Goal: Task Accomplishment & Management: Complete application form

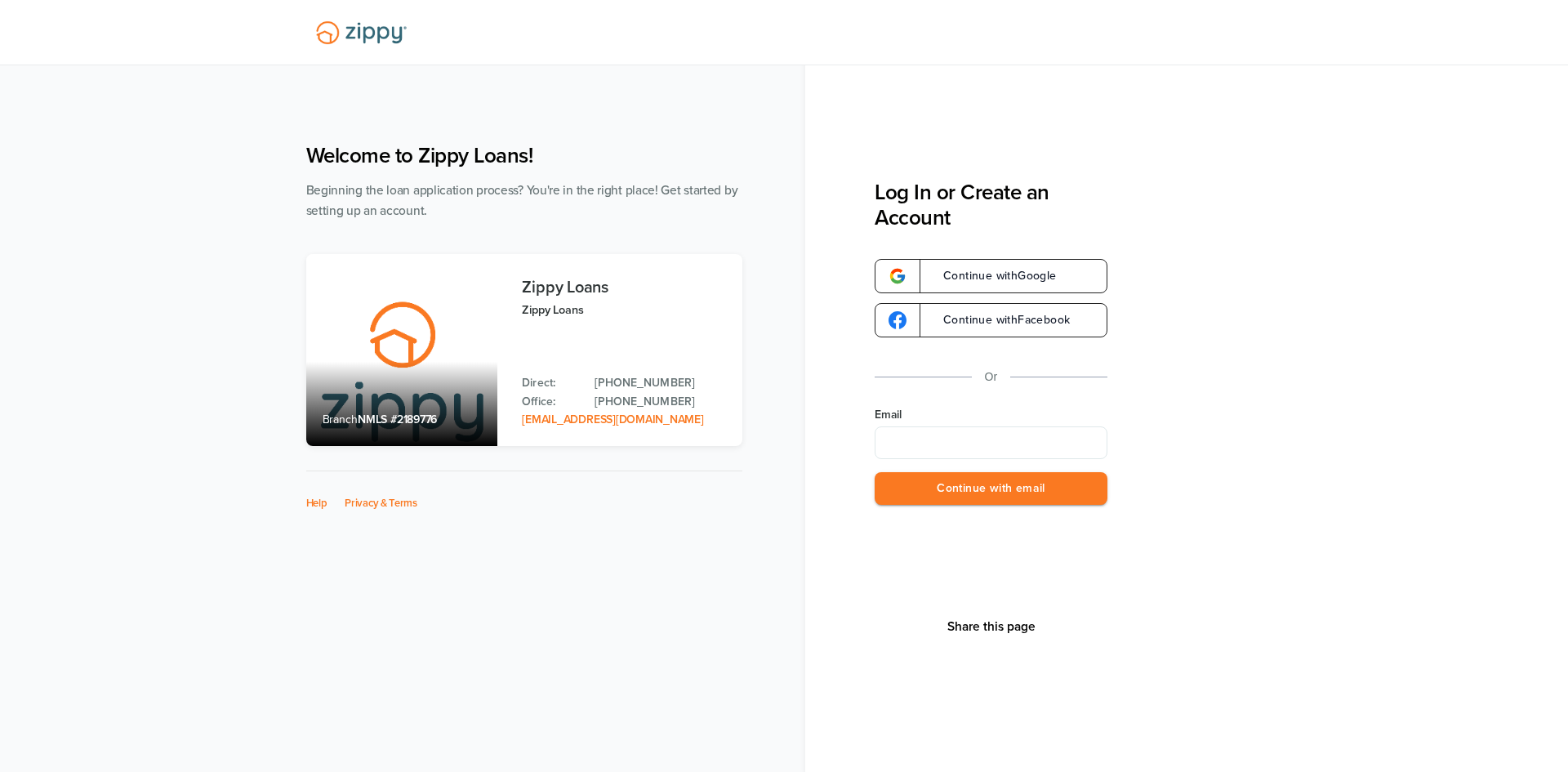
click at [979, 436] on input "Email" at bounding box center [991, 443] width 233 height 33
type input "**********"
click at [1002, 506] on div "Share this page" at bounding box center [991, 626] width 98 height 243
click at [1020, 490] on button "Continue with email" at bounding box center [991, 489] width 233 height 34
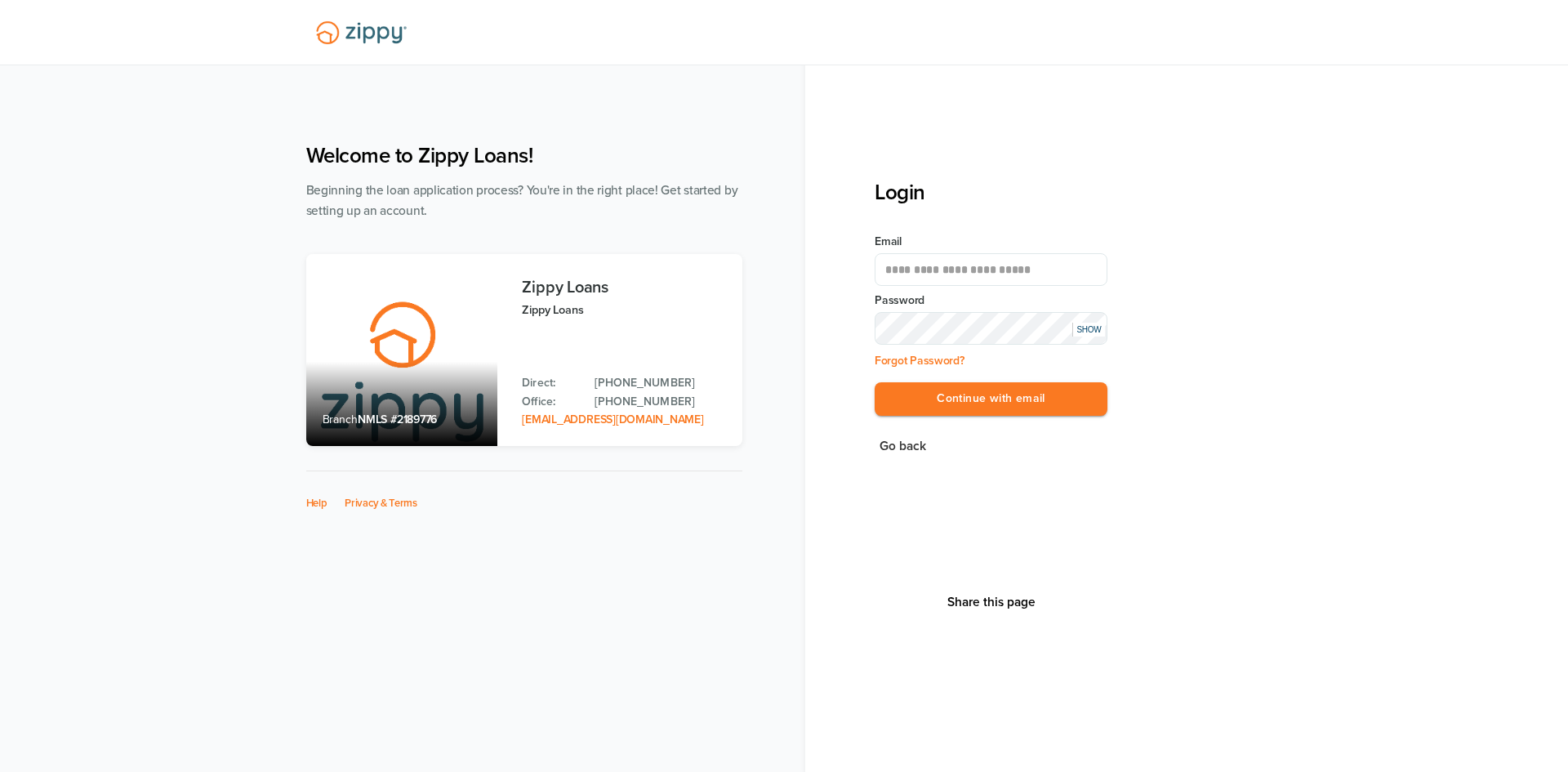
click at [1086, 335] on div "SHOW" at bounding box center [1088, 329] width 33 height 14
click at [1001, 402] on button "Continue with email" at bounding box center [991, 399] width 233 height 34
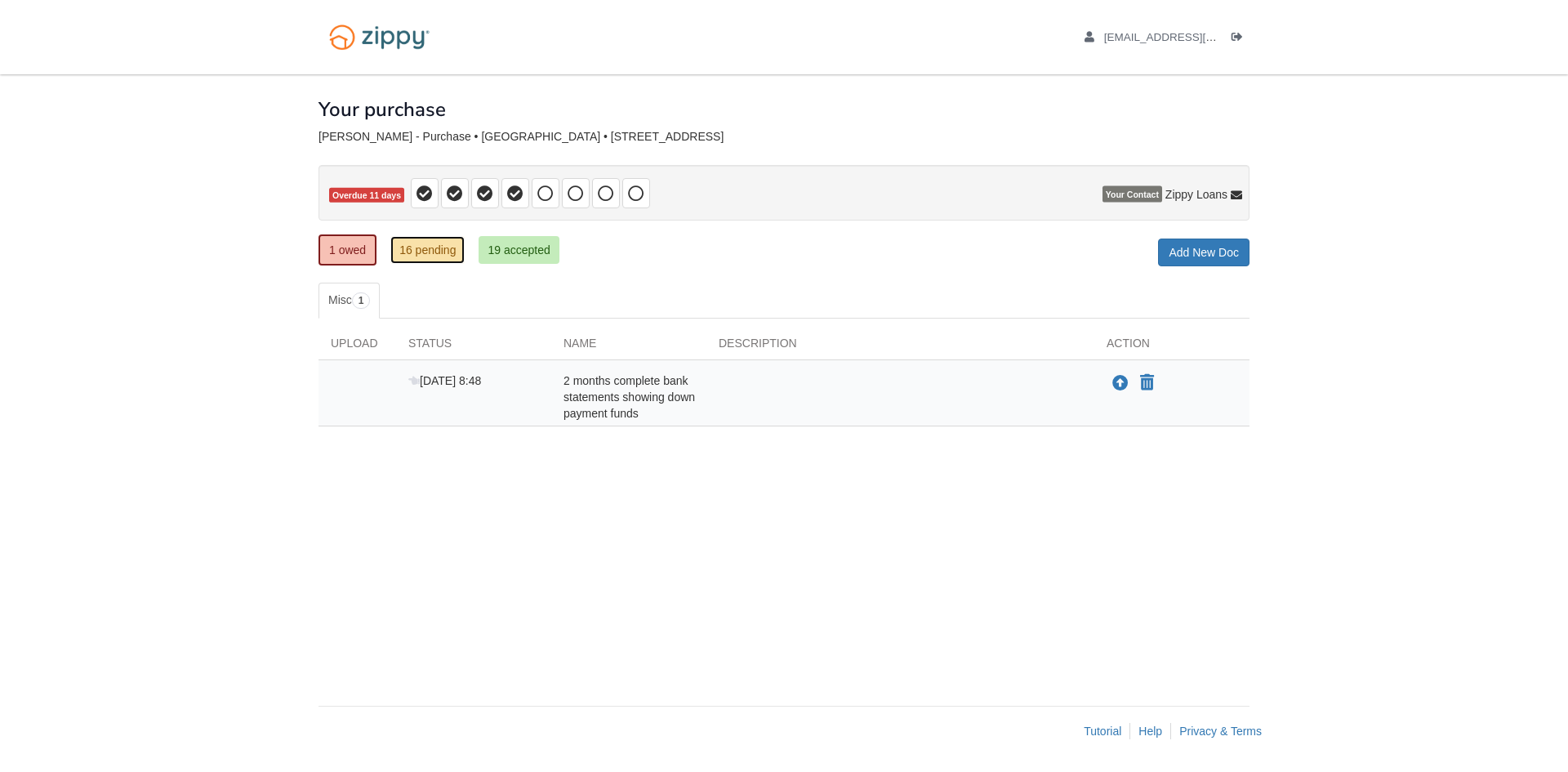
click at [431, 259] on link "16 pending" at bounding box center [427, 250] width 74 height 28
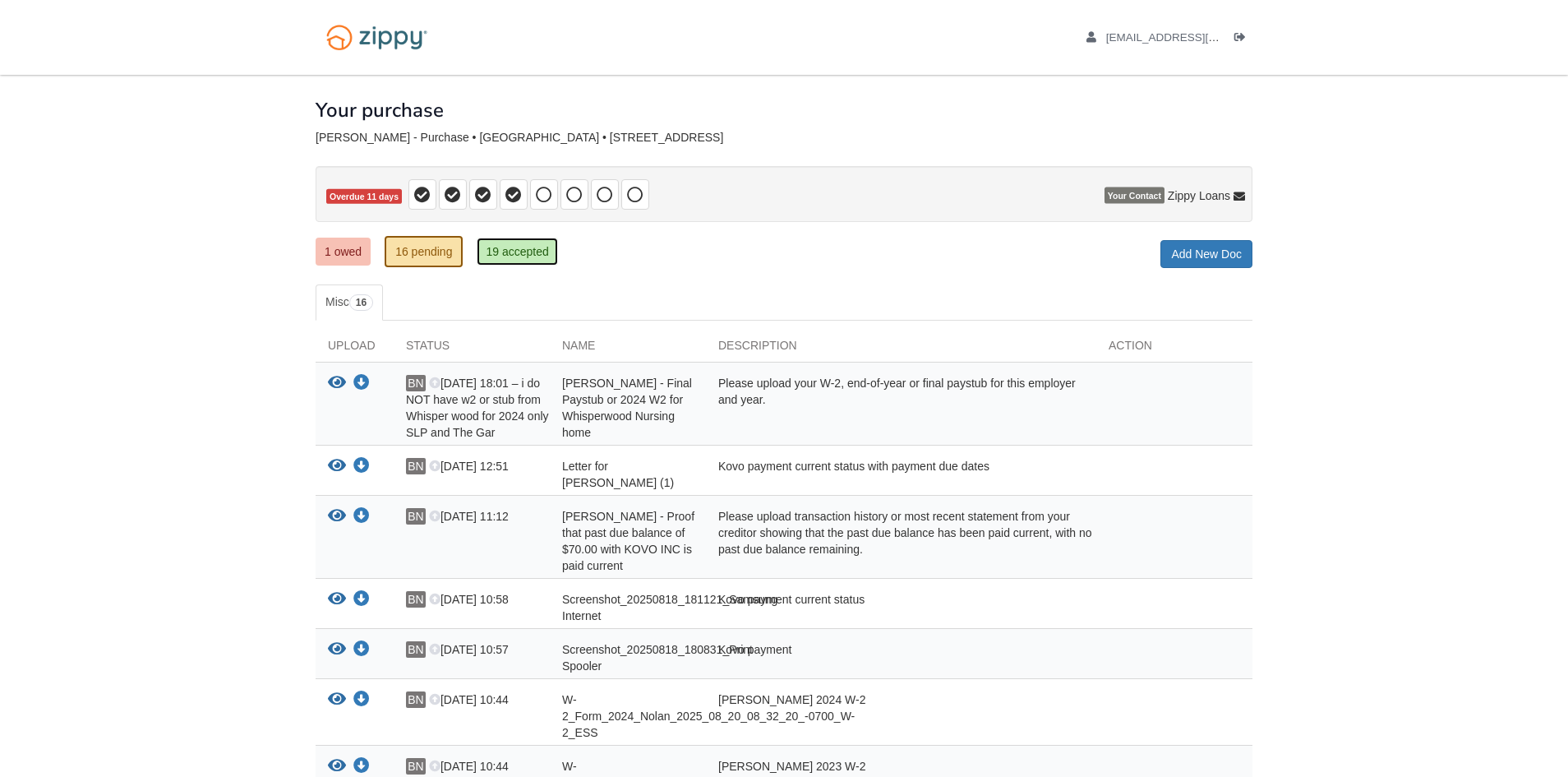
click at [511, 248] on link "19 accepted" at bounding box center [517, 252] width 81 height 28
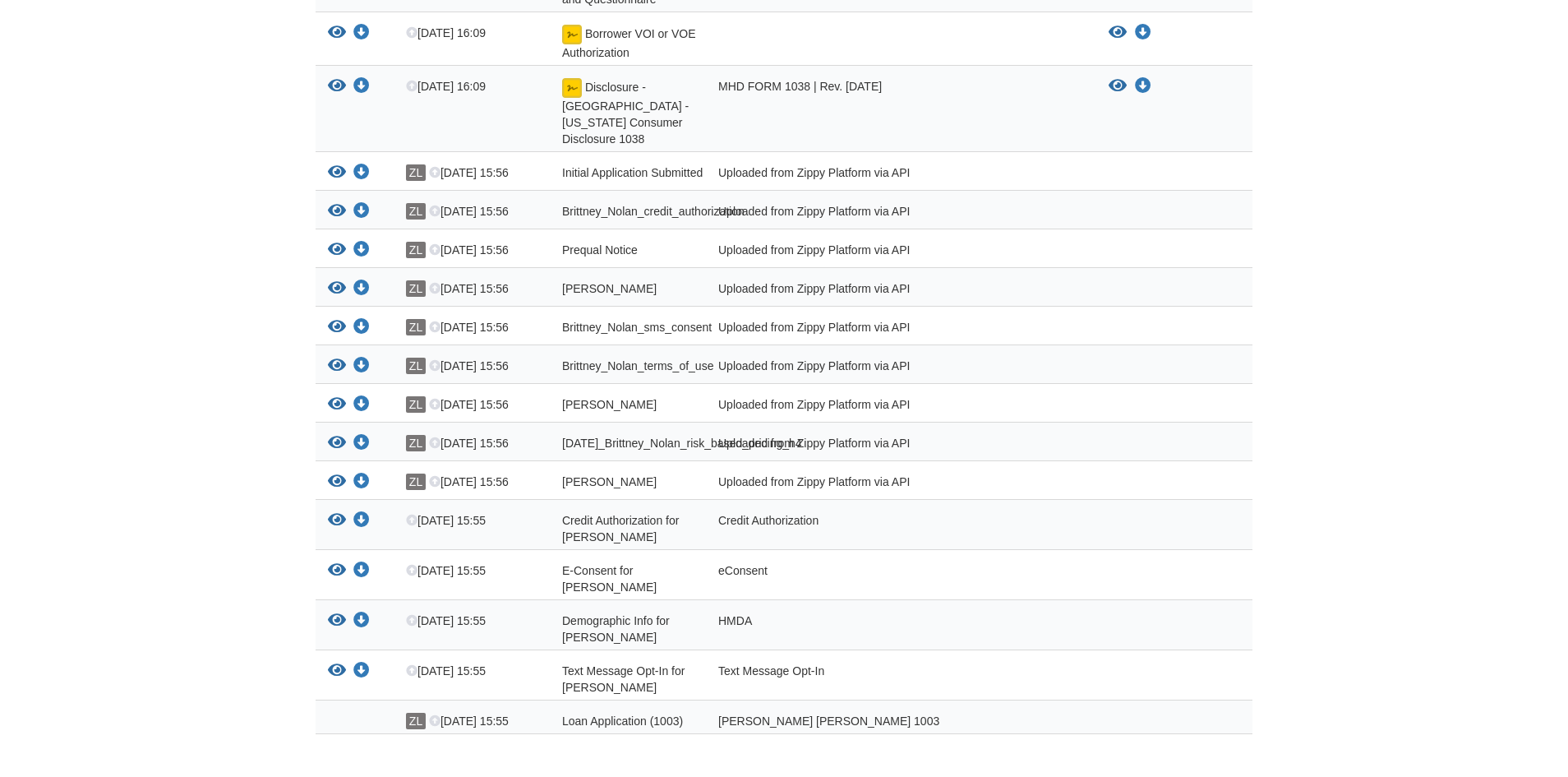
scroll to position [524, 0]
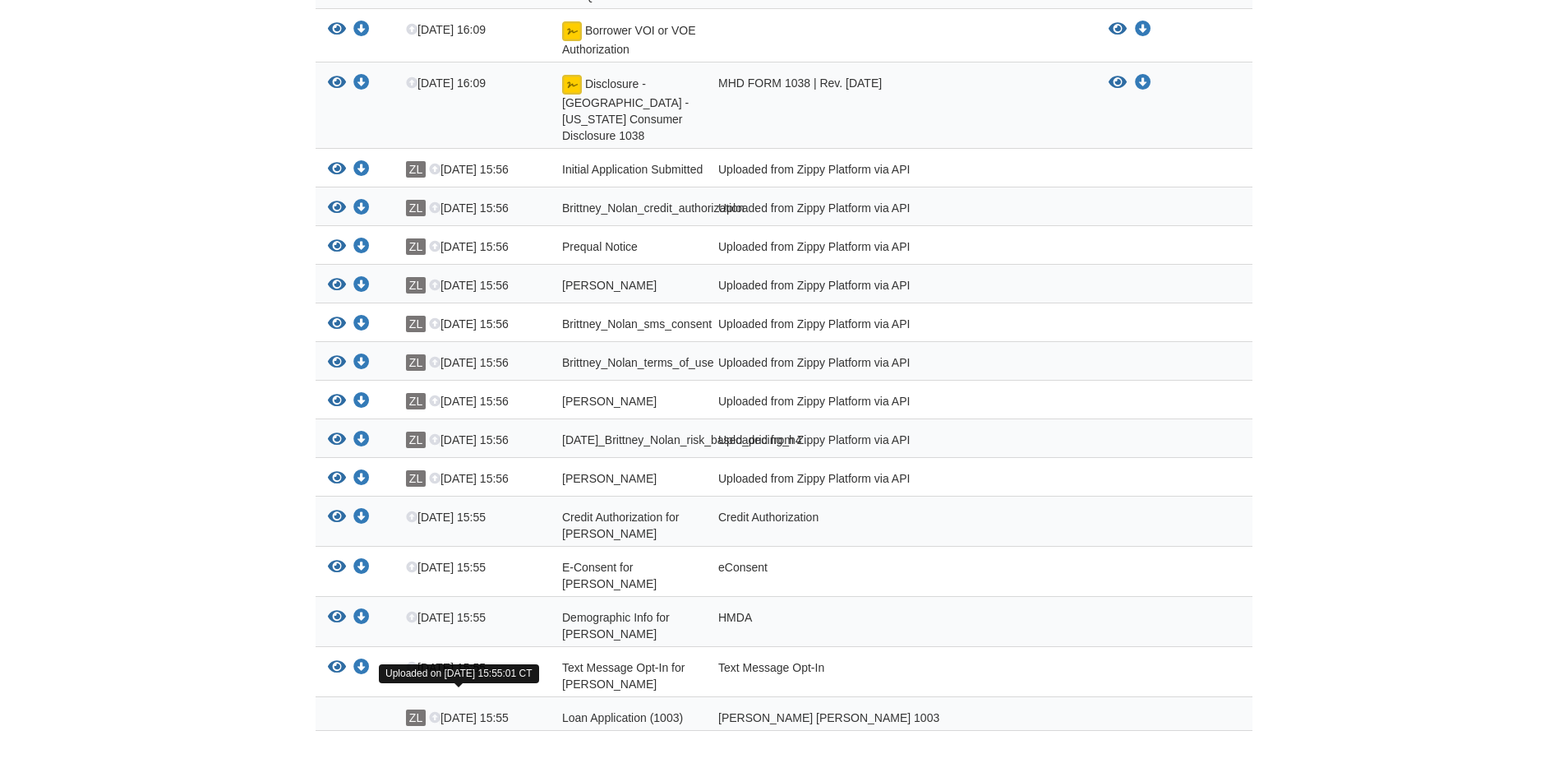
click at [435, 713] on icon at bounding box center [435, 719] width 12 height 12
click at [421, 710] on span "ZL" at bounding box center [416, 718] width 20 height 16
click at [328, 659] on icon "View Text Message Opt-In for Brittney Nolan" at bounding box center [337, 667] width 18 height 16
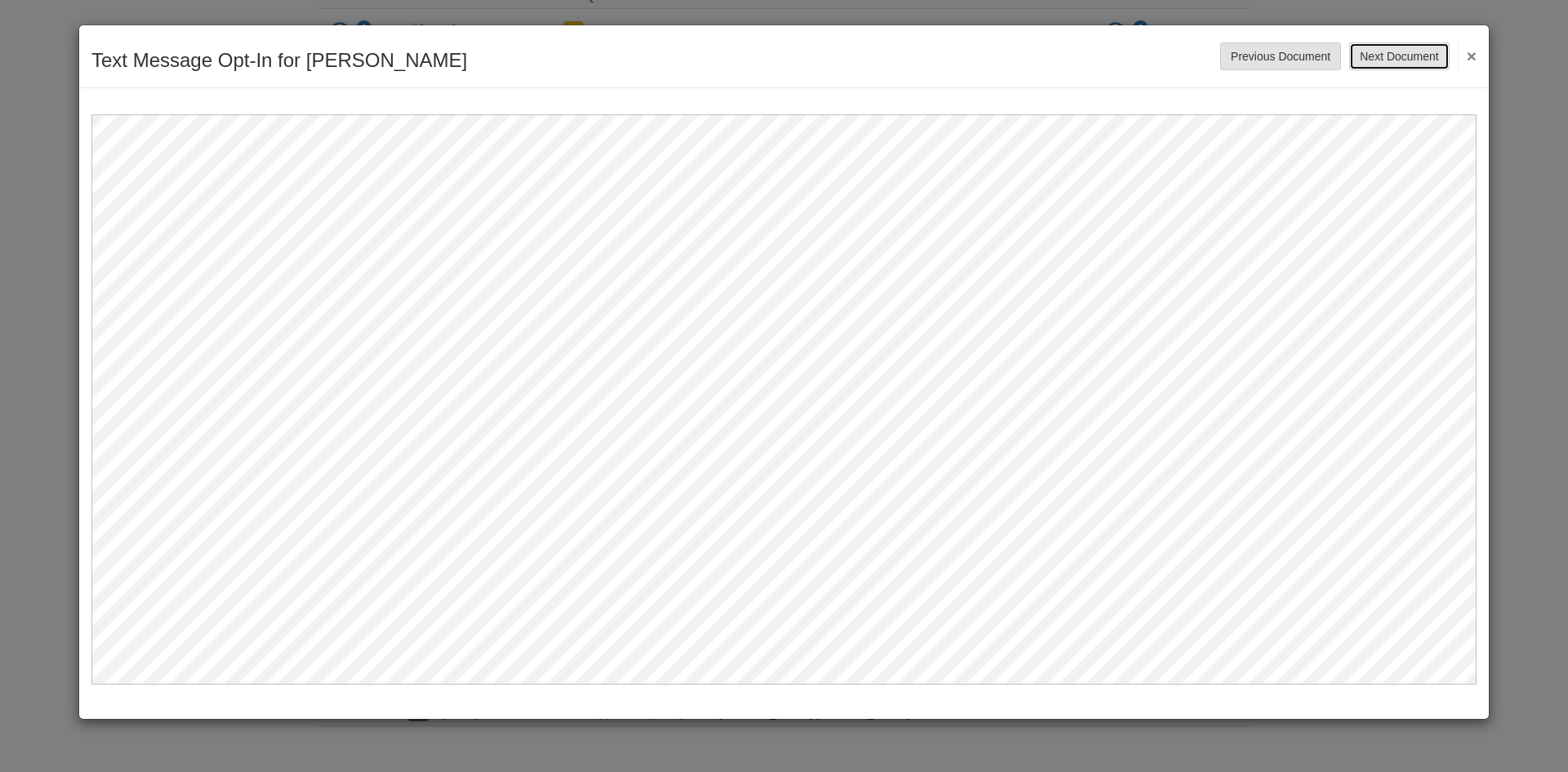
click at [1426, 67] on button "Next Document" at bounding box center [1398, 57] width 99 height 28
click at [1484, 57] on div "Acknowledgement Disclosure - TX - Required Regulatory Notice Save Cancel Previo…" at bounding box center [784, 57] width 1409 height 63
click at [1470, 52] on button "×" at bounding box center [1467, 56] width 19 height 30
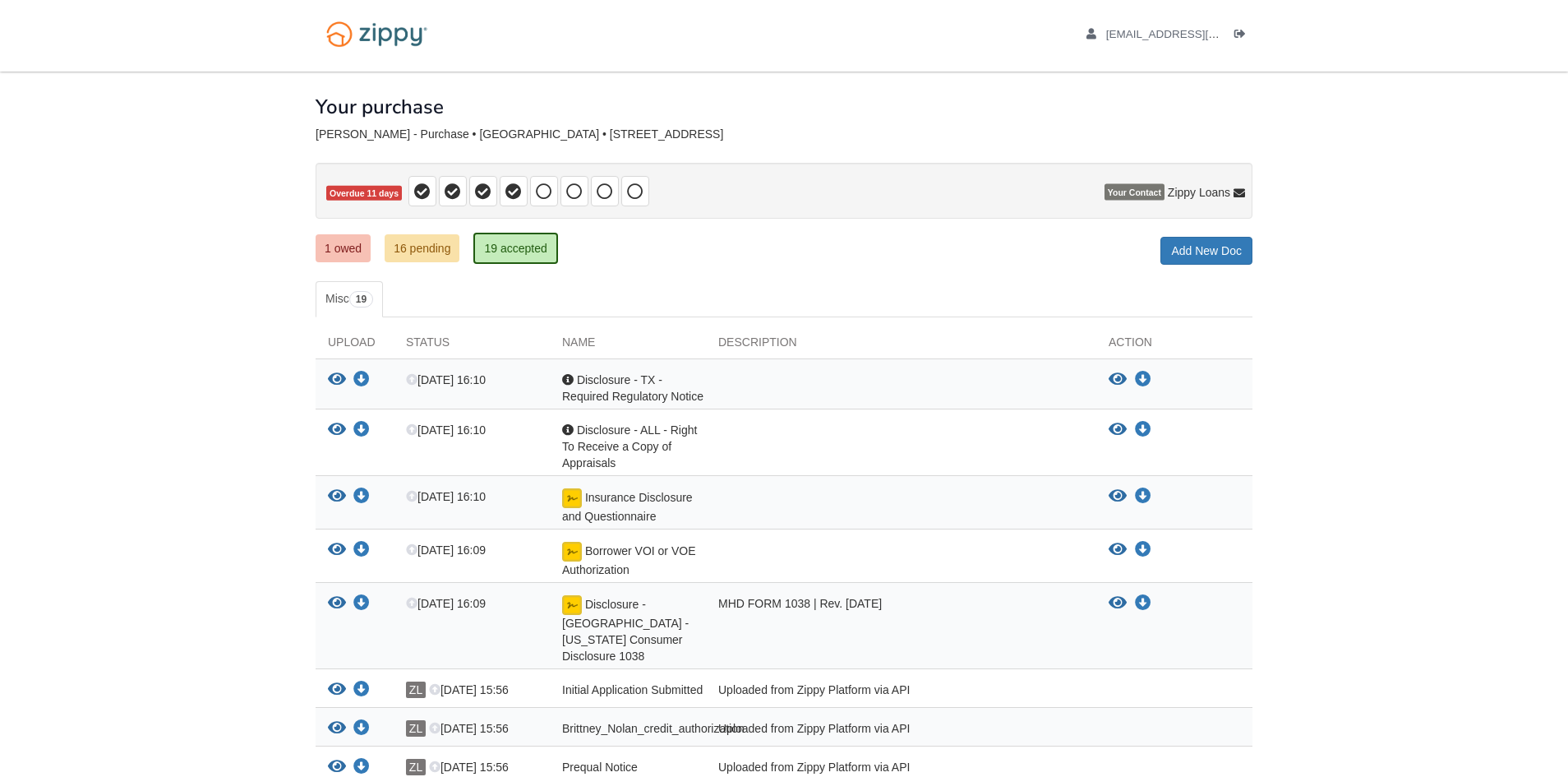
scroll to position [0, 0]
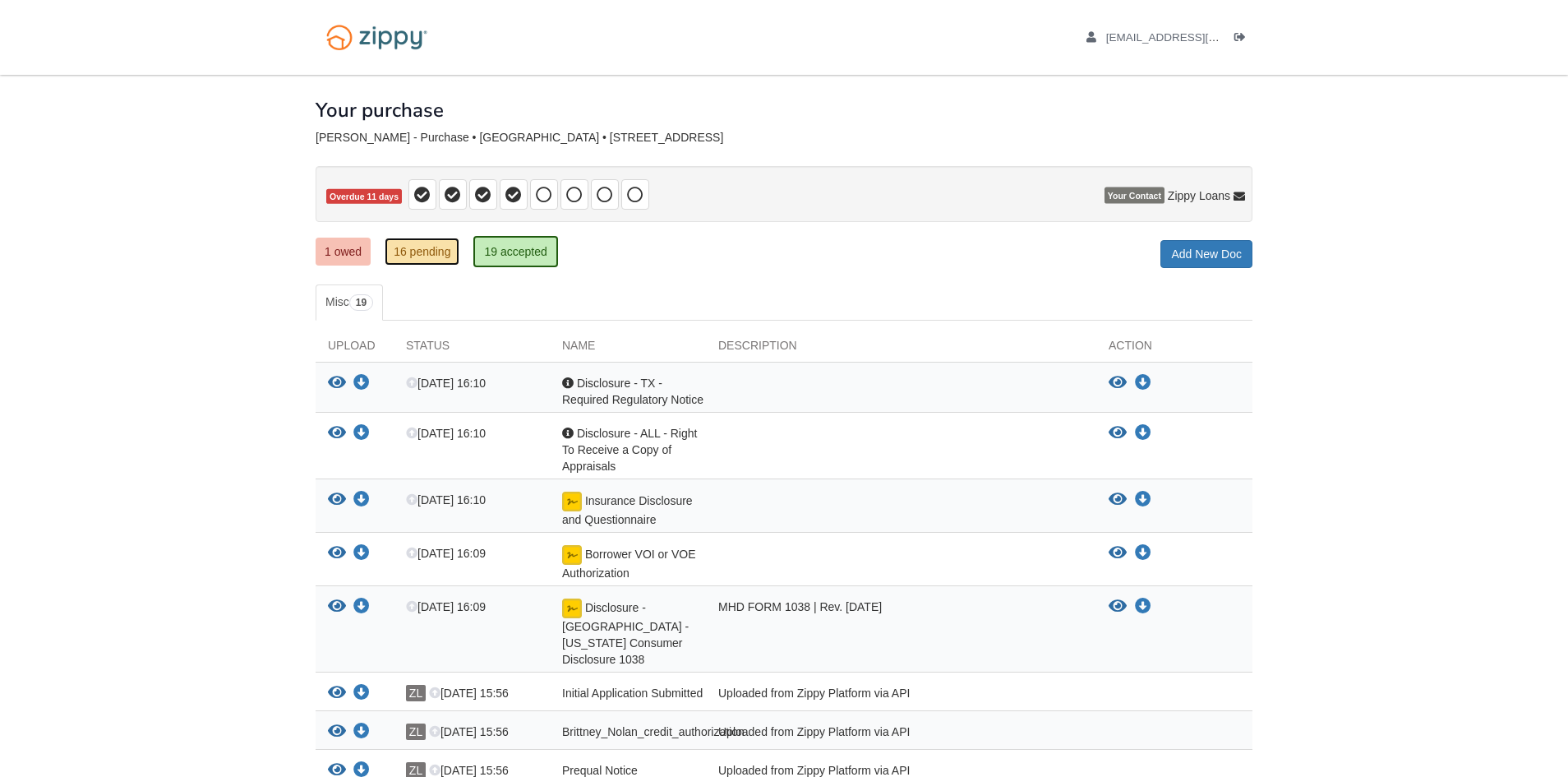
click at [441, 245] on link "16 pending" at bounding box center [421, 252] width 75 height 28
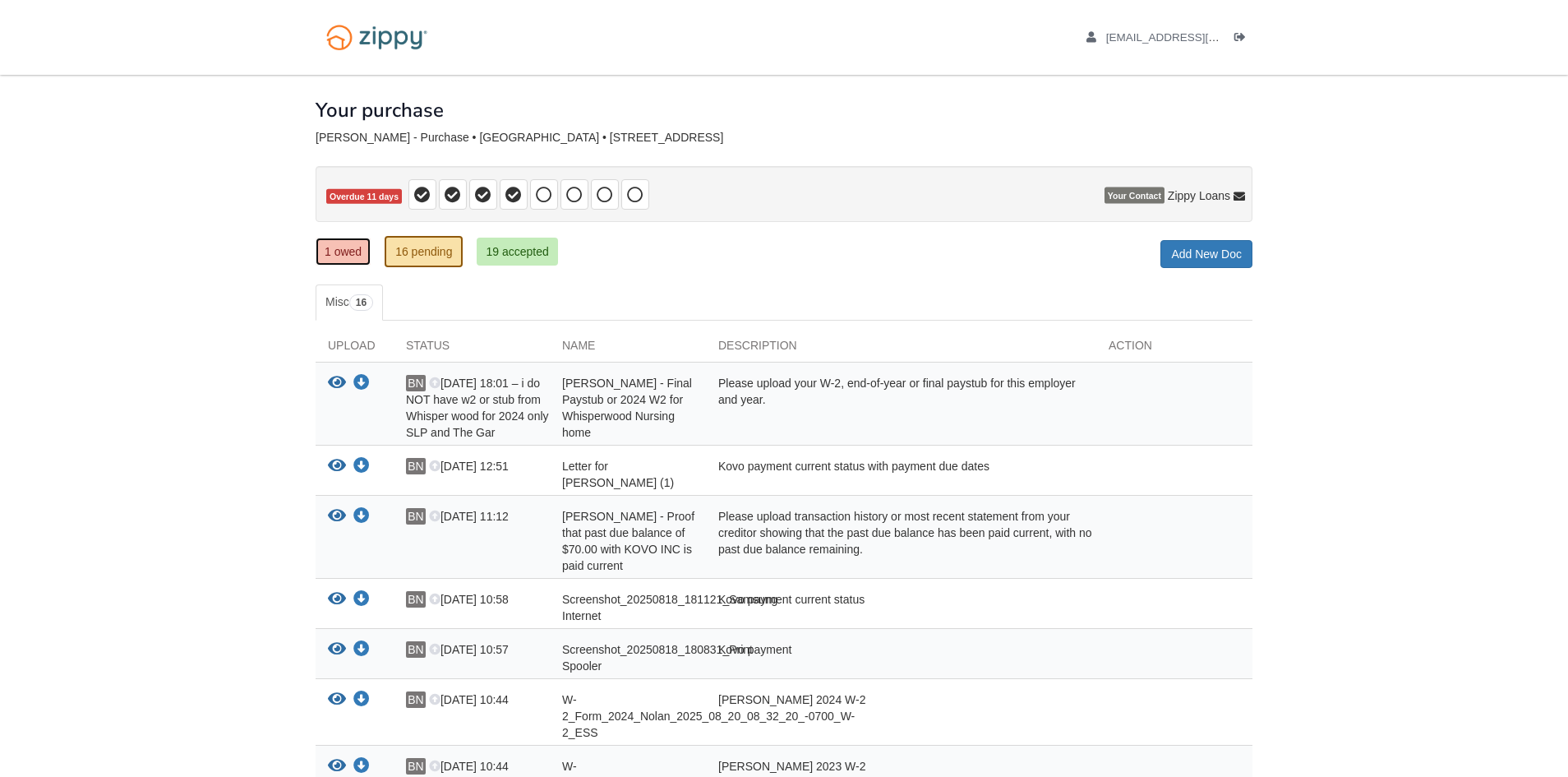
click at [358, 254] on link "1 owed" at bounding box center [342, 252] width 55 height 28
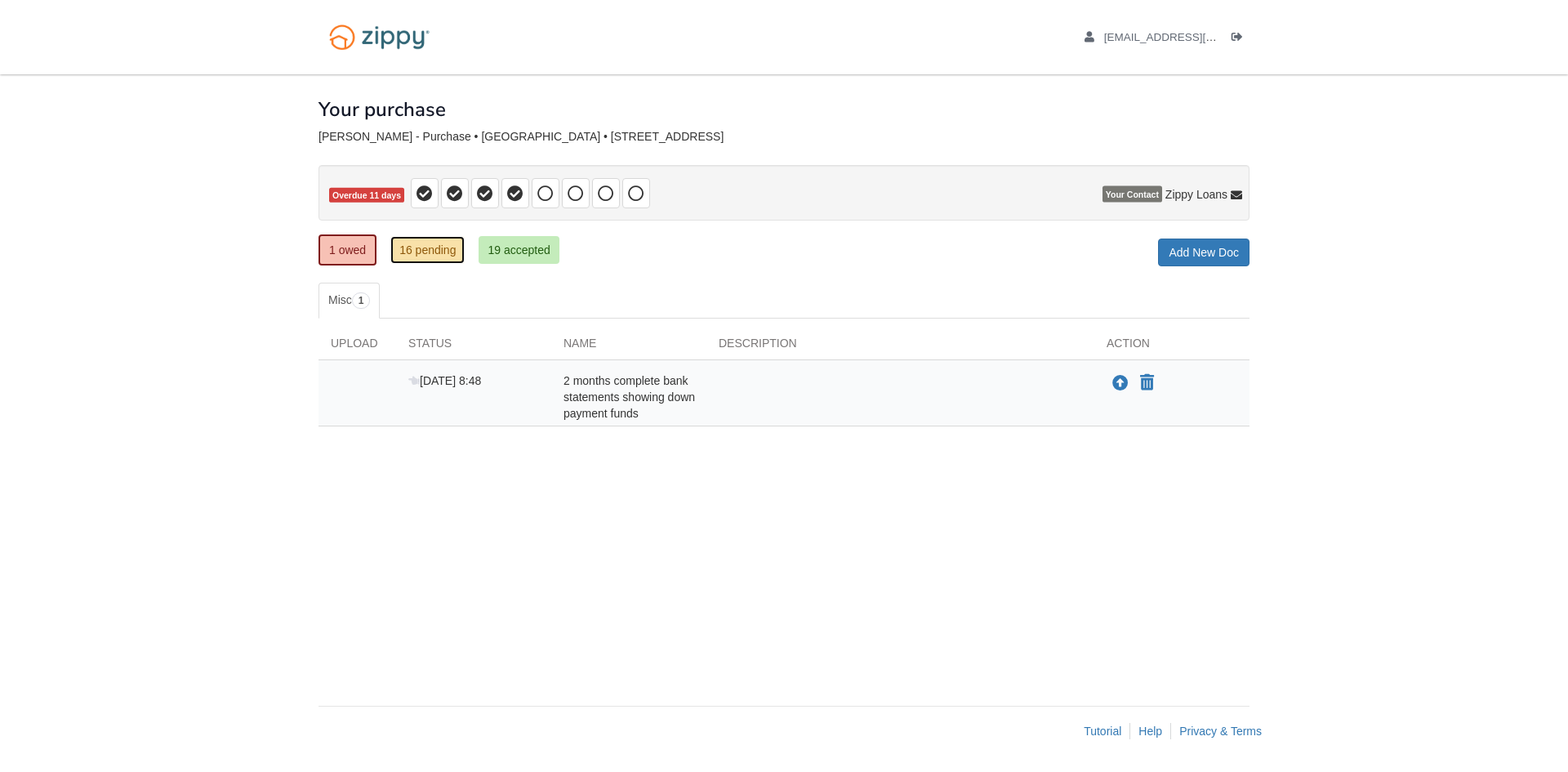
click at [446, 252] on link "16 pending" at bounding box center [427, 250] width 74 height 28
